Goal: Transaction & Acquisition: Purchase product/service

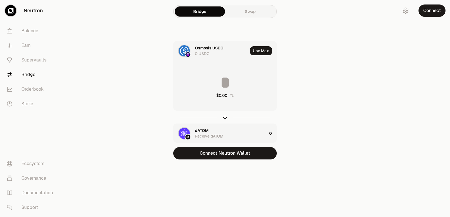
click at [225, 117] on icon "button" at bounding box center [225, 118] width 4 height 2
click at [209, 81] on input at bounding box center [224, 82] width 103 height 17
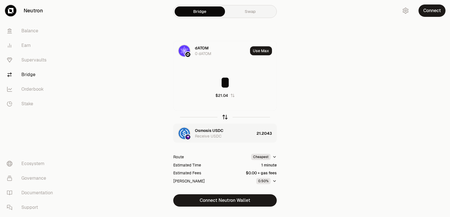
type input "*"
click at [223, 118] on icon "button" at bounding box center [225, 117] width 6 height 6
click at [221, 81] on input at bounding box center [224, 82] width 103 height 17
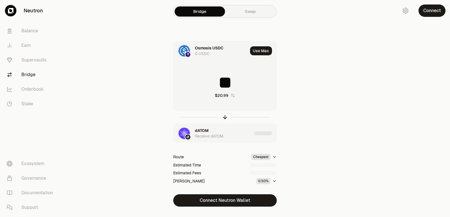
type input "*"
click at [223, 118] on icon "button" at bounding box center [225, 117] width 6 height 6
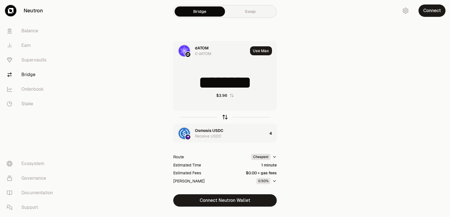
click at [223, 118] on icon "button" at bounding box center [225, 117] width 6 height 6
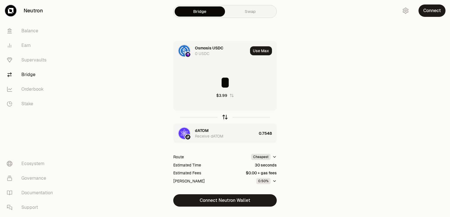
click at [223, 118] on icon "button" at bounding box center [225, 117] width 6 height 6
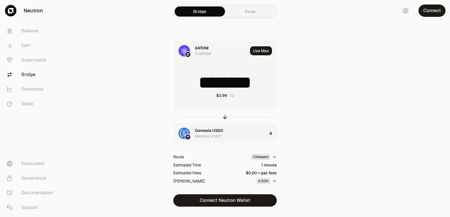
drag, startPoint x: 263, startPoint y: 83, endPoint x: 218, endPoint y: 87, distance: 44.9
click at [218, 87] on input "********" at bounding box center [224, 82] width 103 height 17
type input "******"
click at [223, 117] on icon "button" at bounding box center [225, 117] width 4 height 2
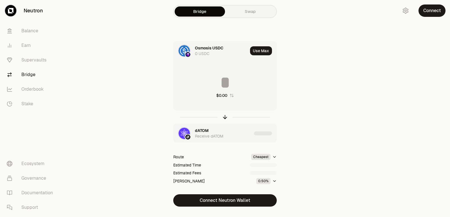
click at [208, 83] on input at bounding box center [224, 82] width 103 height 17
drag, startPoint x: 259, startPoint y: 82, endPoint x: 229, endPoint y: 83, distance: 30.7
click at [229, 83] on input "********" at bounding box center [224, 82] width 103 height 17
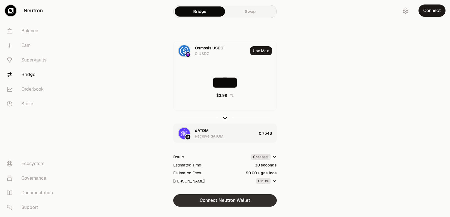
type input "****"
click at [213, 201] on button "Connect Neutron Wallet" at bounding box center [224, 201] width 103 height 12
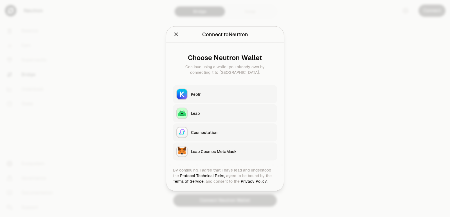
click at [215, 86] on button "Keplr" at bounding box center [225, 94] width 104 height 18
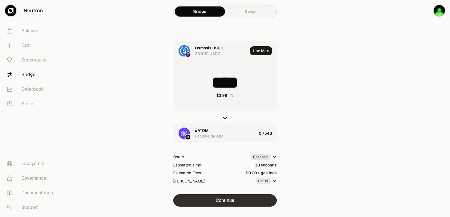
click at [216, 202] on button "Continue" at bounding box center [224, 201] width 103 height 12
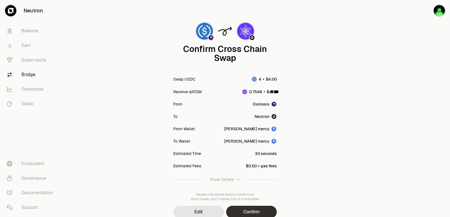
scroll to position [46, 0]
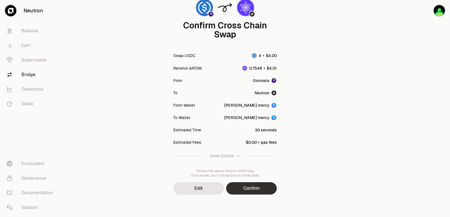
click at [261, 184] on button "Confirm" at bounding box center [251, 188] width 51 height 12
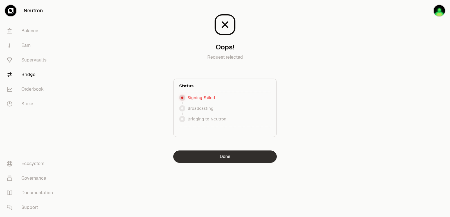
click at [220, 160] on button "Done" at bounding box center [224, 157] width 103 height 12
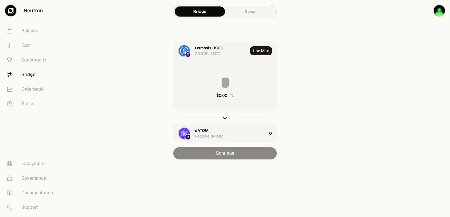
click at [206, 131] on div "dATOM" at bounding box center [202, 131] width 14 height 6
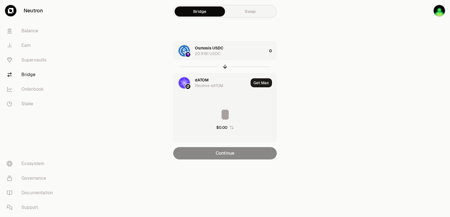
click at [199, 80] on div "dATOM" at bounding box center [202, 80] width 14 height 6
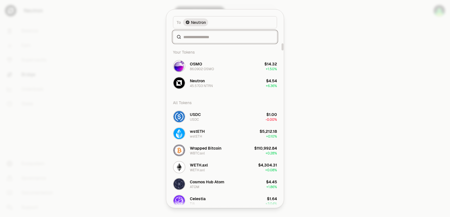
click at [207, 39] on input at bounding box center [228, 37] width 90 height 6
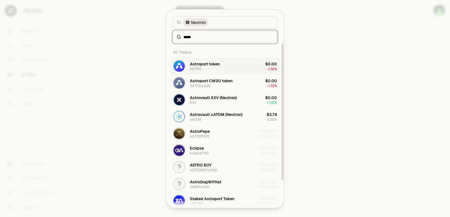
type input "*****"
click at [210, 70] on div "Astroport token ASTRO" at bounding box center [205, 66] width 30 height 10
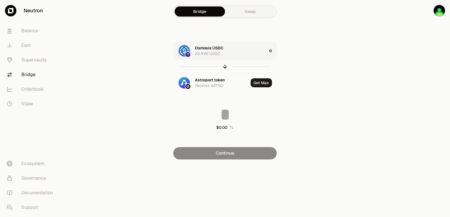
click at [239, 56] on div "Osmosis USDC 20.9181 USDC" at bounding box center [231, 50] width 72 height 11
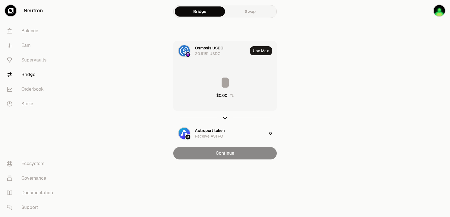
click at [225, 85] on input at bounding box center [224, 82] width 103 height 17
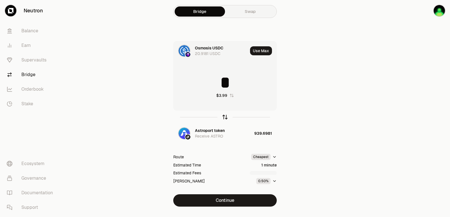
click at [225, 116] on icon "button" at bounding box center [225, 117] width 6 height 6
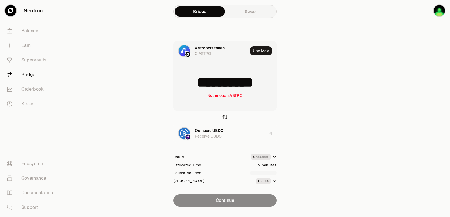
click at [225, 116] on icon "button" at bounding box center [225, 117] width 6 height 6
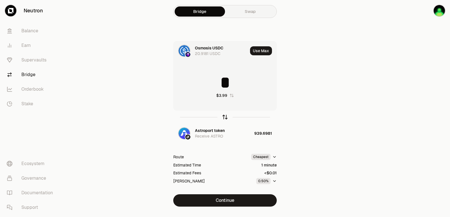
click at [225, 116] on icon "button" at bounding box center [225, 117] width 6 height 6
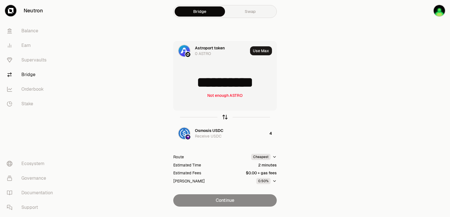
click at [225, 116] on icon "button" at bounding box center [225, 117] width 6 height 6
type input "*"
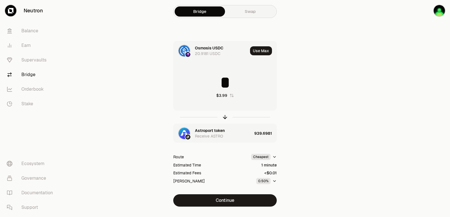
click at [214, 130] on div "Astroport token" at bounding box center [210, 131] width 30 height 6
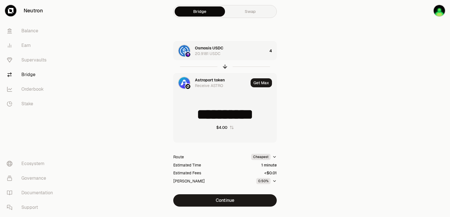
click at [199, 80] on div "Astroport token" at bounding box center [210, 80] width 30 height 6
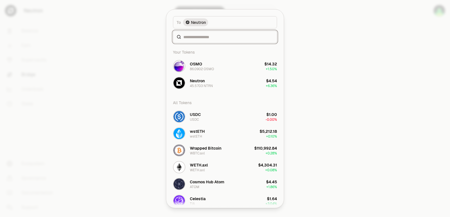
click at [200, 38] on input at bounding box center [228, 37] width 90 height 6
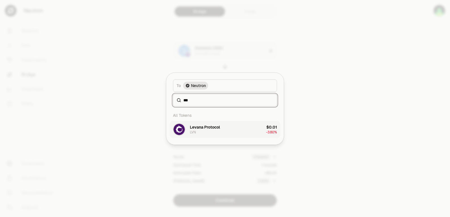
type input "***"
click at [196, 131] on div "Levana Protocol LVN" at bounding box center [205, 130] width 30 height 10
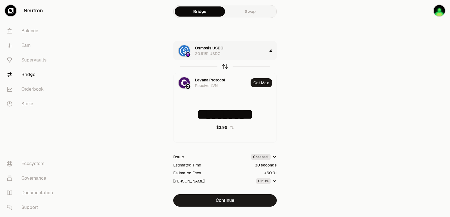
click at [226, 67] on icon "button" at bounding box center [225, 67] width 6 height 6
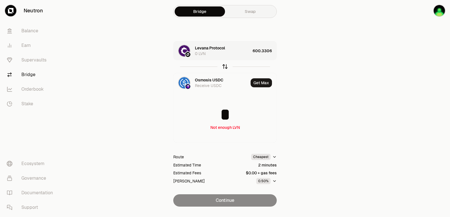
click at [226, 67] on icon "button" at bounding box center [225, 67] width 6 height 6
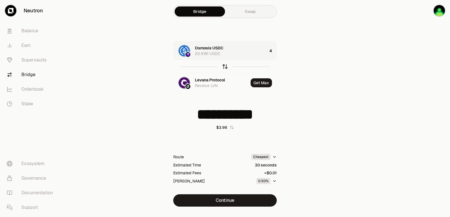
click at [226, 67] on icon "button" at bounding box center [225, 67] width 6 height 6
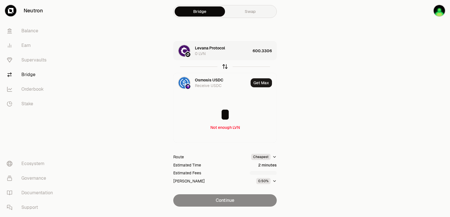
click at [226, 67] on icon "button" at bounding box center [225, 67] width 6 height 6
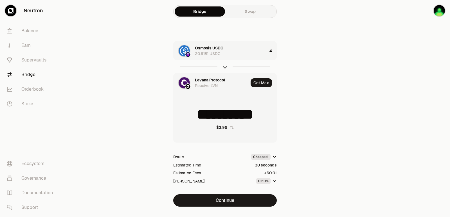
click at [210, 81] on div "Levana Protocol" at bounding box center [210, 80] width 30 height 6
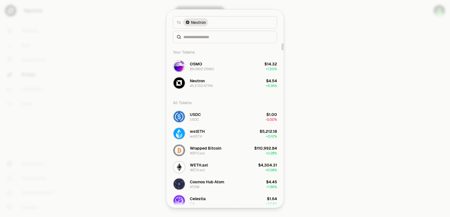
click at [197, 41] on div at bounding box center [225, 37] width 104 height 12
click at [197, 38] on input at bounding box center [228, 37] width 90 height 6
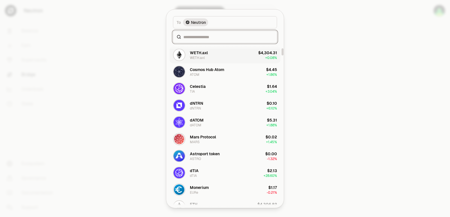
scroll to position [169, 0]
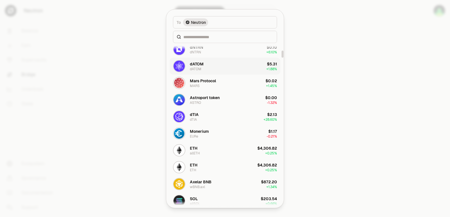
click at [194, 64] on div "dATOM" at bounding box center [197, 64] width 14 height 6
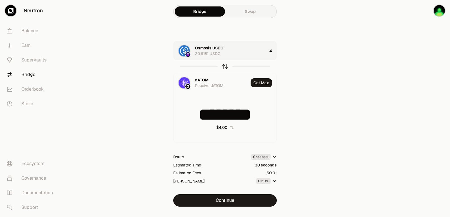
click at [225, 65] on icon "button" at bounding box center [225, 67] width 6 height 6
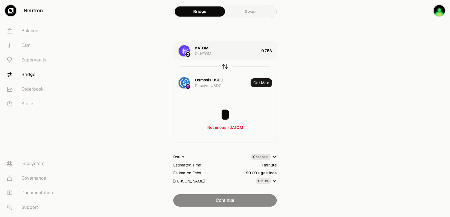
click at [225, 65] on icon "button" at bounding box center [225, 67] width 6 height 6
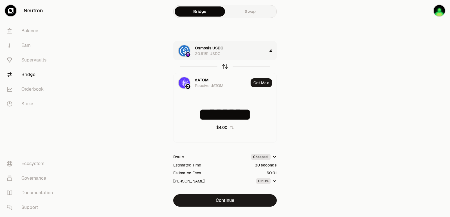
click at [225, 65] on icon "button" at bounding box center [225, 67] width 6 height 6
type input "*"
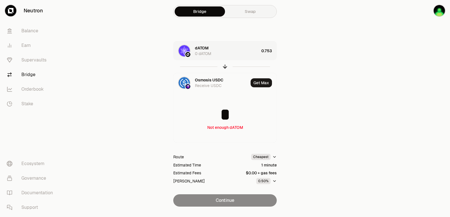
click at [259, 52] on div "dATOM 0 dATOM" at bounding box center [227, 50] width 64 height 11
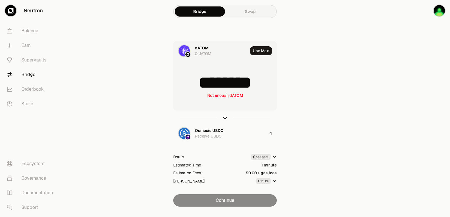
drag, startPoint x: 262, startPoint y: 84, endPoint x: 221, endPoint y: 86, distance: 41.1
click at [221, 86] on input "********" at bounding box center [224, 82] width 103 height 17
type input "******"
click at [224, 114] on div at bounding box center [224, 117] width 103 height 13
click at [224, 119] on icon "button" at bounding box center [225, 117] width 6 height 6
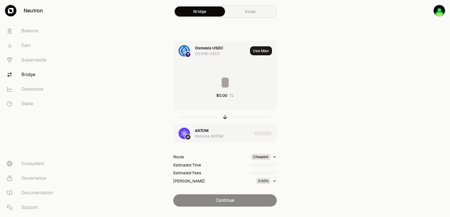
click at [212, 134] on div "Receive dATOM" at bounding box center [209, 137] width 28 height 6
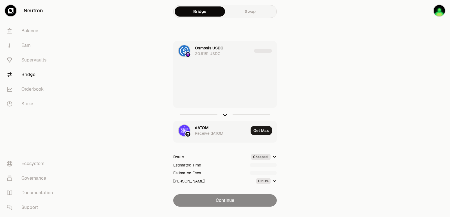
type input "******"
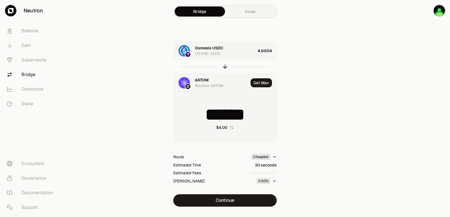
click at [202, 81] on div "dATOM" at bounding box center [202, 80] width 14 height 6
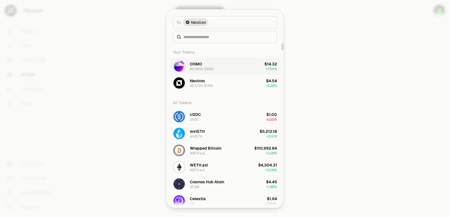
click at [205, 67] on div "86.0902 OSMO" at bounding box center [202, 69] width 24 height 4
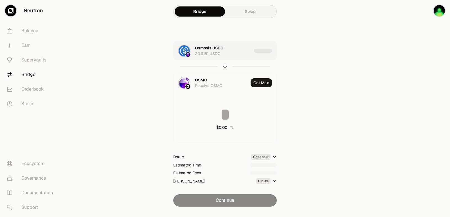
type input "*********"
click at [245, 48] on div "Osmosis USDC 20.9181 USDC" at bounding box center [223, 50] width 57 height 11
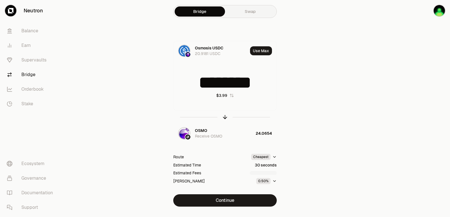
drag, startPoint x: 268, startPoint y: 85, endPoint x: 161, endPoint y: 86, distance: 106.8
click at [161, 86] on div "Osmosis USDC 20.9181 USDC Use Max ******** $3.99 OSMO Receive OSMO 24.0654 Rout…" at bounding box center [224, 124] width 189 height 166
type input "****"
click at [222, 117] on icon "button" at bounding box center [225, 117] width 6 height 6
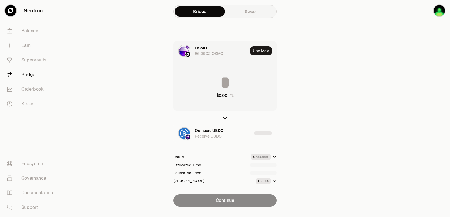
click at [222, 83] on input at bounding box center [224, 82] width 103 height 17
click at [208, 47] on div "OSMO 86.0902 OSMO" at bounding box center [221, 50] width 53 height 11
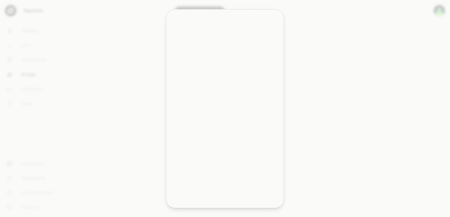
type input "********"
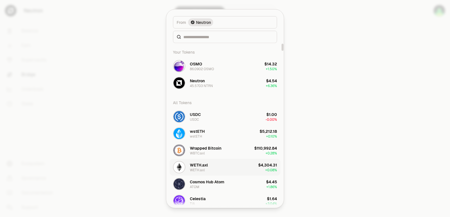
scroll to position [84, 0]
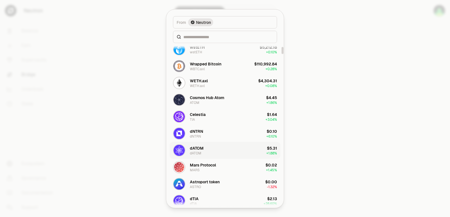
click at [202, 146] on div "dATOM" at bounding box center [197, 148] width 14 height 6
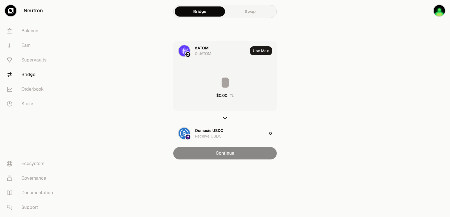
click at [219, 78] on input at bounding box center [224, 82] width 103 height 17
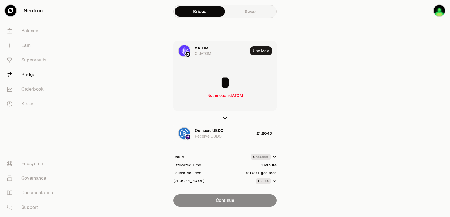
click at [223, 121] on div at bounding box center [224, 117] width 103 height 13
click at [223, 117] on icon "button" at bounding box center [225, 117] width 4 height 2
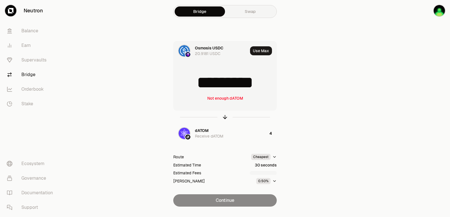
click at [224, 82] on input "*********" at bounding box center [224, 82] width 103 height 17
click at [223, 82] on input "*********" at bounding box center [224, 82] width 103 height 17
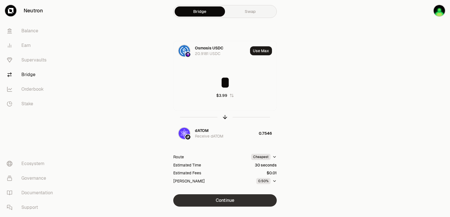
type input "*"
click at [228, 206] on button "Continue" at bounding box center [224, 201] width 103 height 12
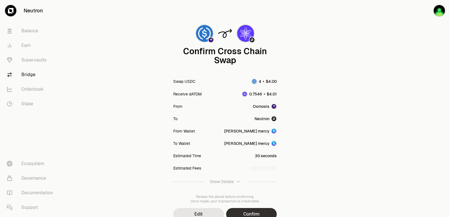
scroll to position [46, 0]
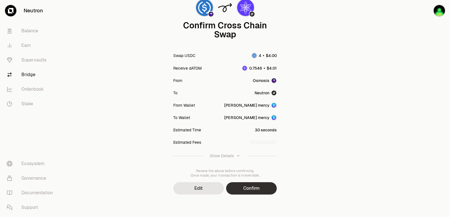
click at [234, 189] on button "Confirm" at bounding box center [251, 188] width 51 height 12
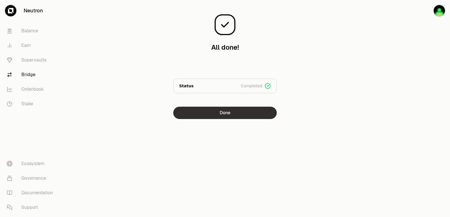
click at [232, 109] on button "Done" at bounding box center [224, 113] width 103 height 12
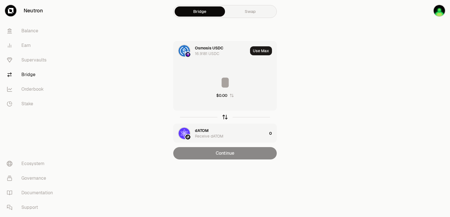
click at [226, 119] on icon "button" at bounding box center [225, 117] width 6 height 6
click at [262, 49] on button "Use Max" at bounding box center [261, 50] width 22 height 9
type input "********"
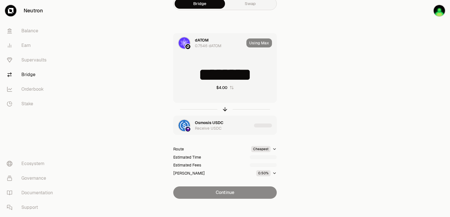
scroll to position [12, 0]
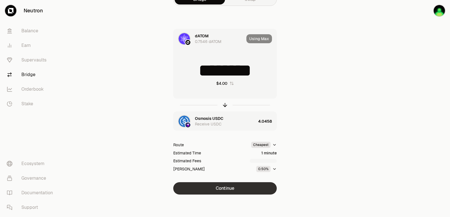
click at [226, 188] on button "Continue" at bounding box center [224, 188] width 103 height 12
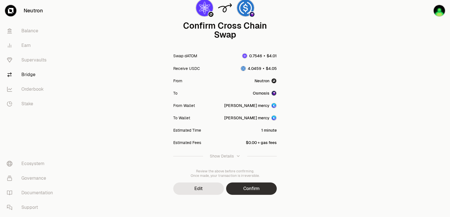
scroll to position [46, 0]
click at [243, 188] on button "Confirm" at bounding box center [251, 188] width 51 height 12
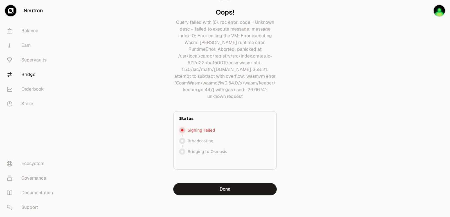
scroll to position [36, 0]
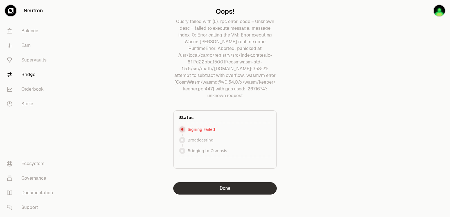
click at [209, 183] on button "Done" at bounding box center [224, 188] width 103 height 12
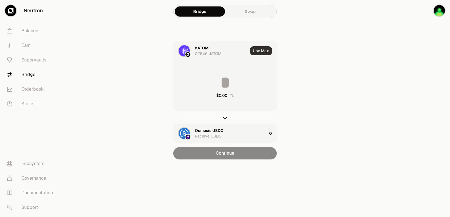
click at [255, 51] on button "Use Max" at bounding box center [261, 50] width 22 height 9
type input "********"
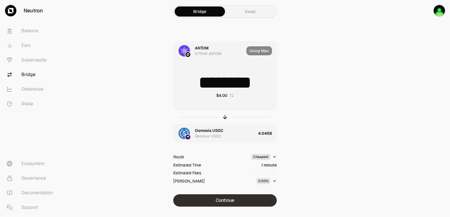
click at [216, 202] on button "Continue" at bounding box center [224, 201] width 103 height 12
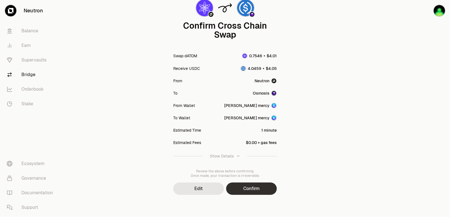
scroll to position [46, 0]
click at [243, 188] on button "Confirm" at bounding box center [251, 188] width 51 height 12
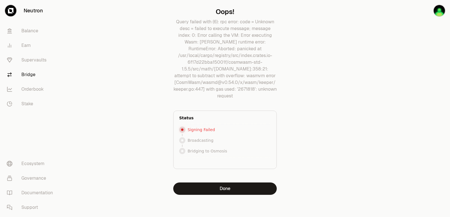
scroll to position [36, 0]
click at [229, 194] on button "Done" at bounding box center [224, 188] width 103 height 12
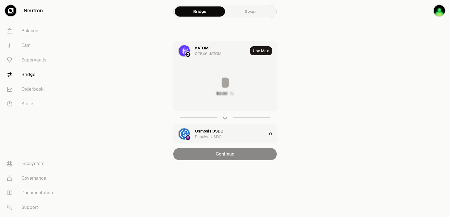
scroll to position [0, 0]
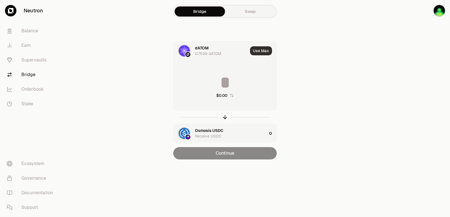
click at [254, 55] on button "Use Max" at bounding box center [261, 50] width 22 height 9
type input "********"
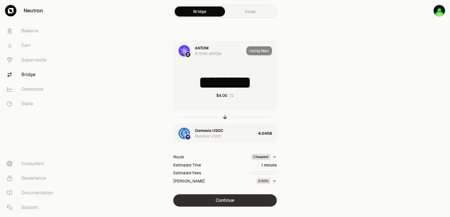
click at [225, 198] on button "Continue" at bounding box center [224, 201] width 103 height 12
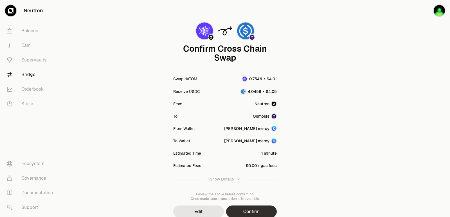
scroll to position [46, 0]
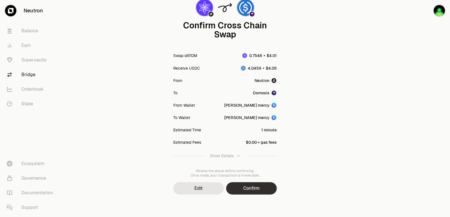
click at [247, 194] on button "Confirm" at bounding box center [251, 188] width 51 height 12
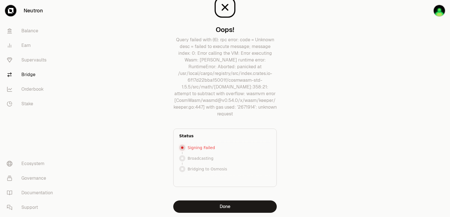
scroll to position [36, 0]
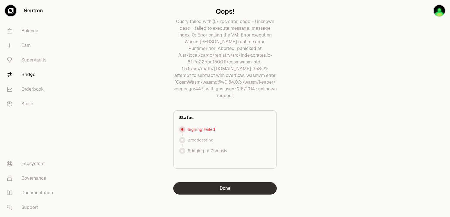
click at [214, 184] on button "Done" at bounding box center [224, 188] width 103 height 12
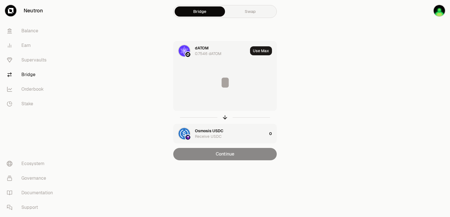
scroll to position [0, 0]
click at [210, 128] on div "Osmosis USDC" at bounding box center [209, 131] width 28 height 6
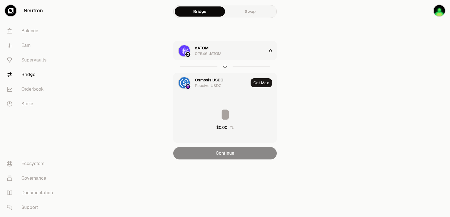
click at [207, 78] on div "Osmosis USDC" at bounding box center [209, 80] width 28 height 6
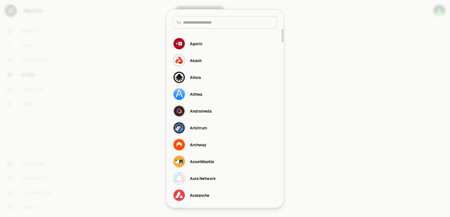
click at [200, 22] on input at bounding box center [228, 22] width 90 height 6
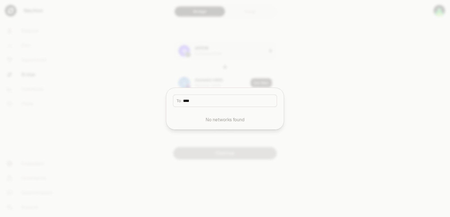
type input "****"
click at [325, 94] on div at bounding box center [225, 108] width 450 height 217
